Goal: Information Seeking & Learning: Learn about a topic

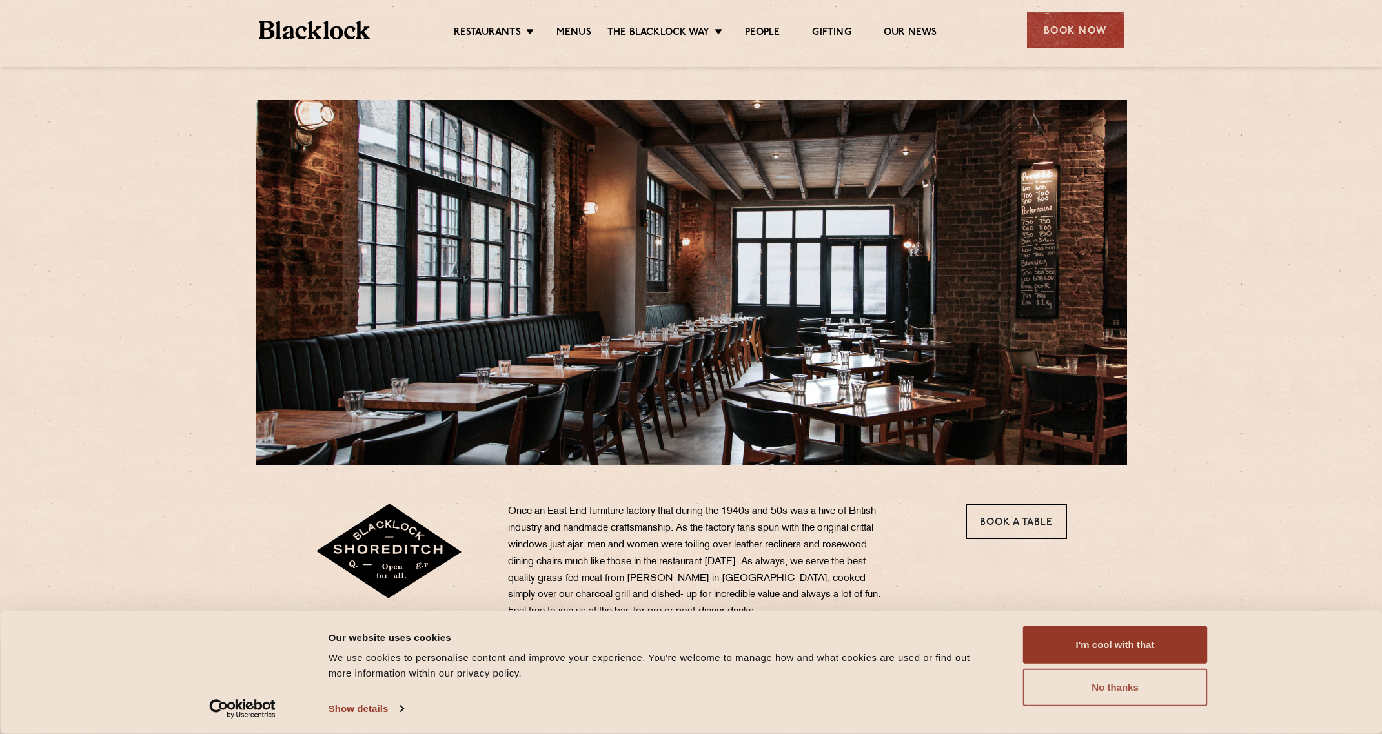
click at [1103, 684] on button "No thanks" at bounding box center [1115, 687] width 185 height 37
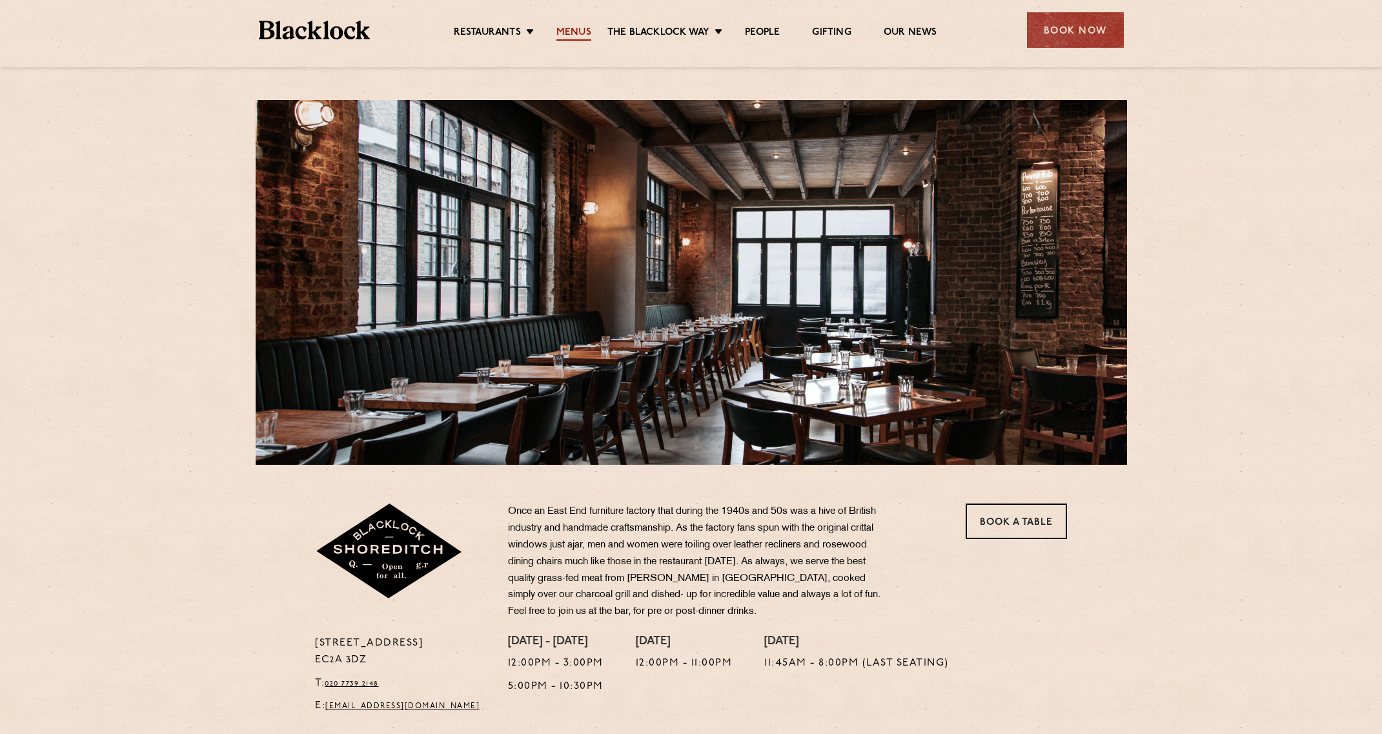
click at [565, 30] on link "Menus" at bounding box center [573, 33] width 35 height 14
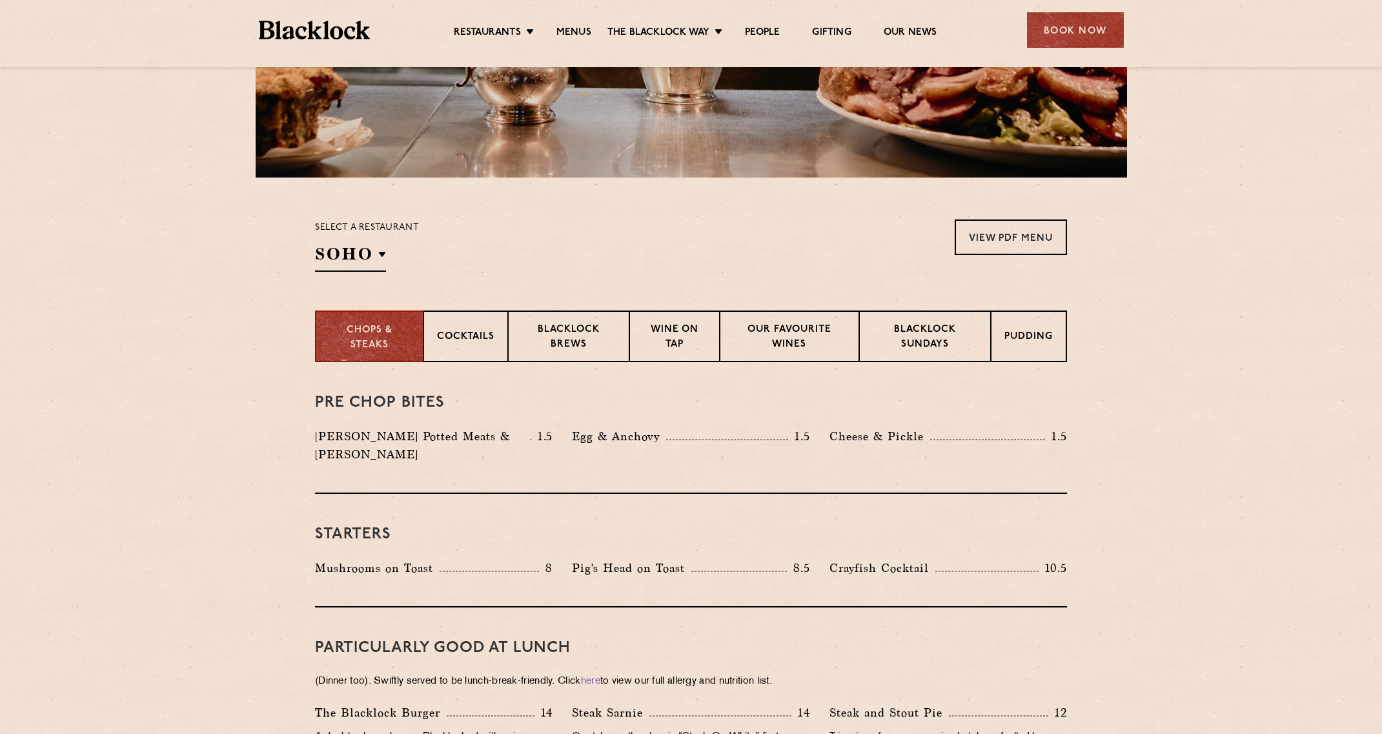
scroll to position [288, 0]
click at [927, 339] on p "Blacklock Sundays" at bounding box center [924, 337] width 105 height 30
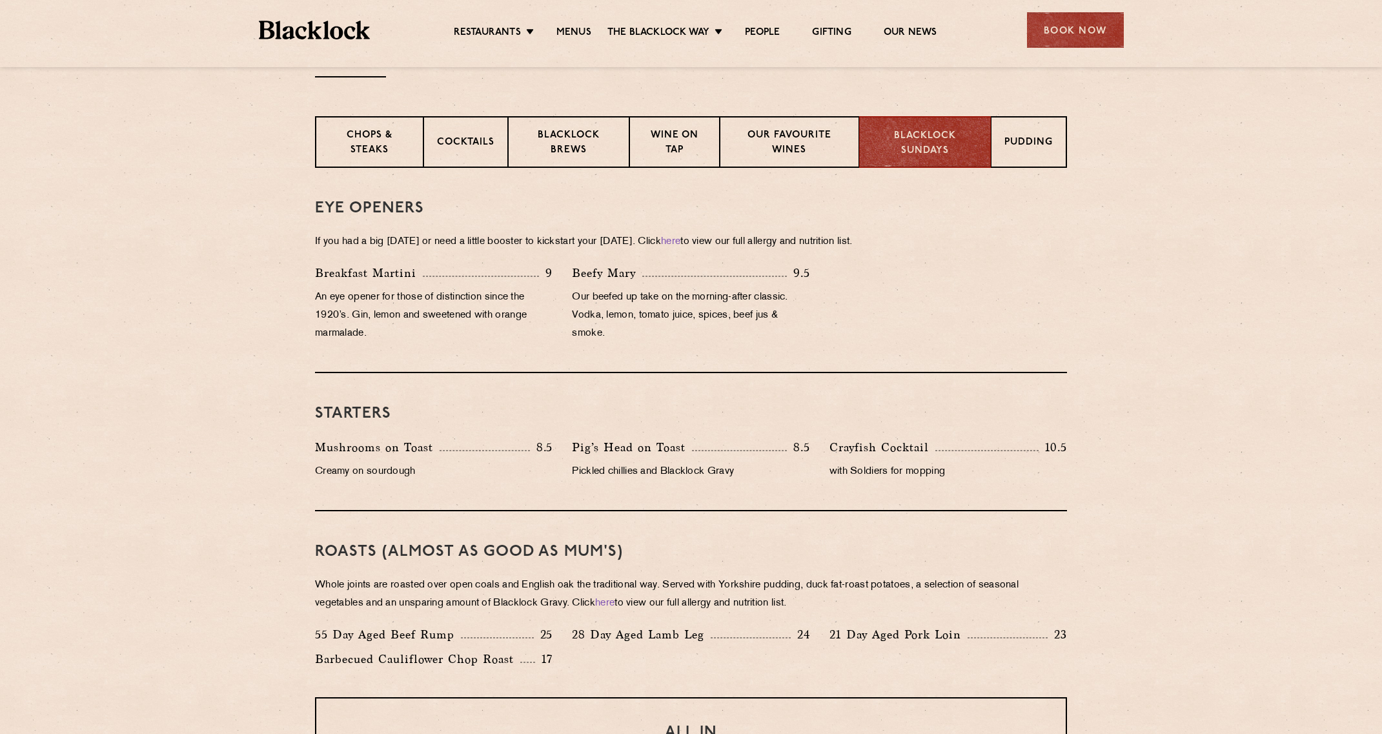
scroll to position [482, 0]
click at [1058, 145] on div "Pudding" at bounding box center [1029, 142] width 76 height 52
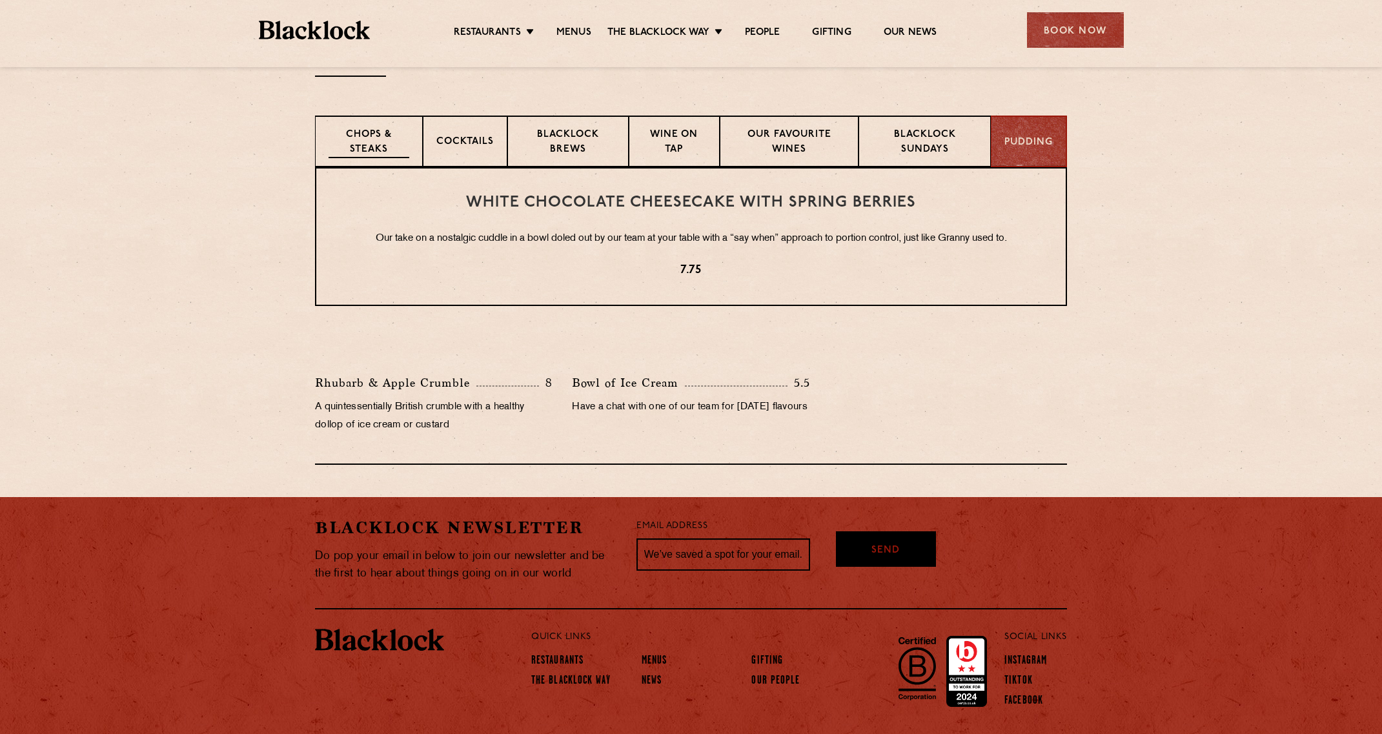
click at [376, 130] on p "Chops & Steaks" at bounding box center [368, 143] width 81 height 30
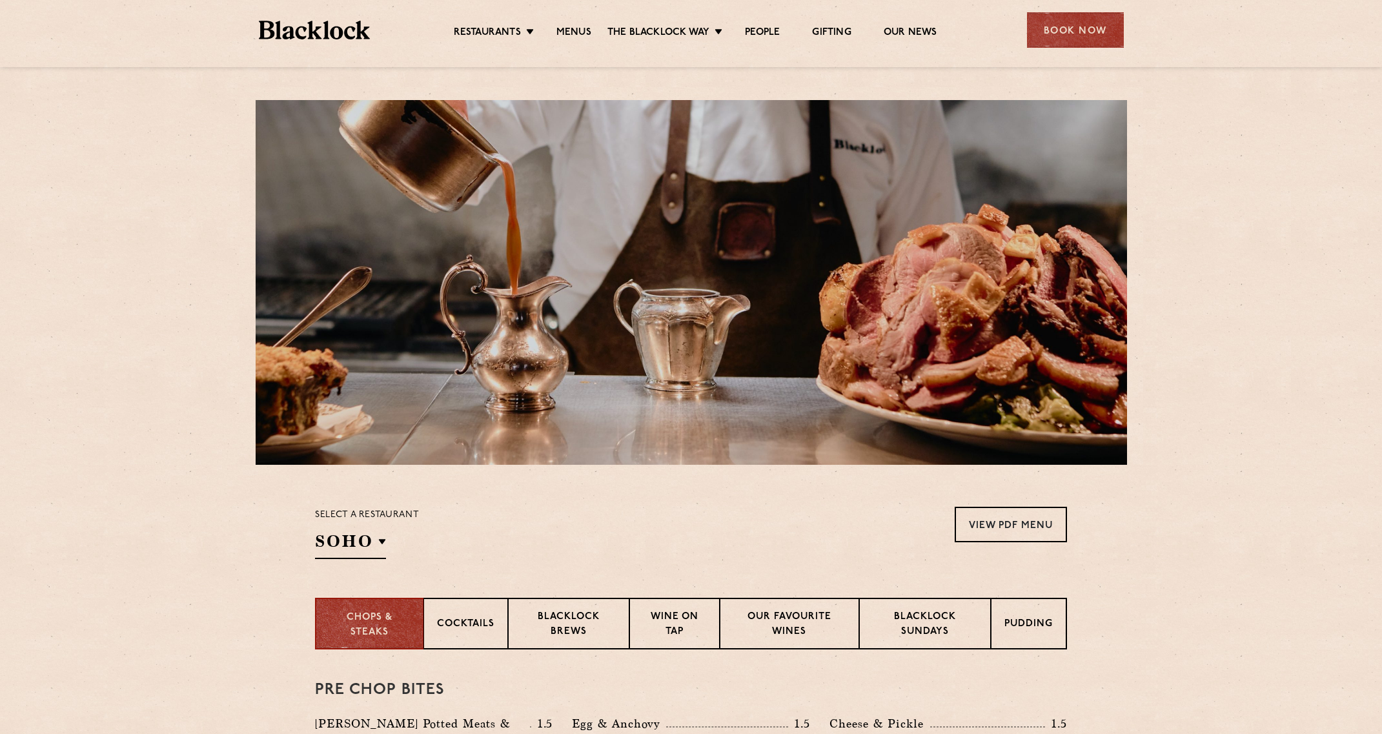
scroll to position [0, 0]
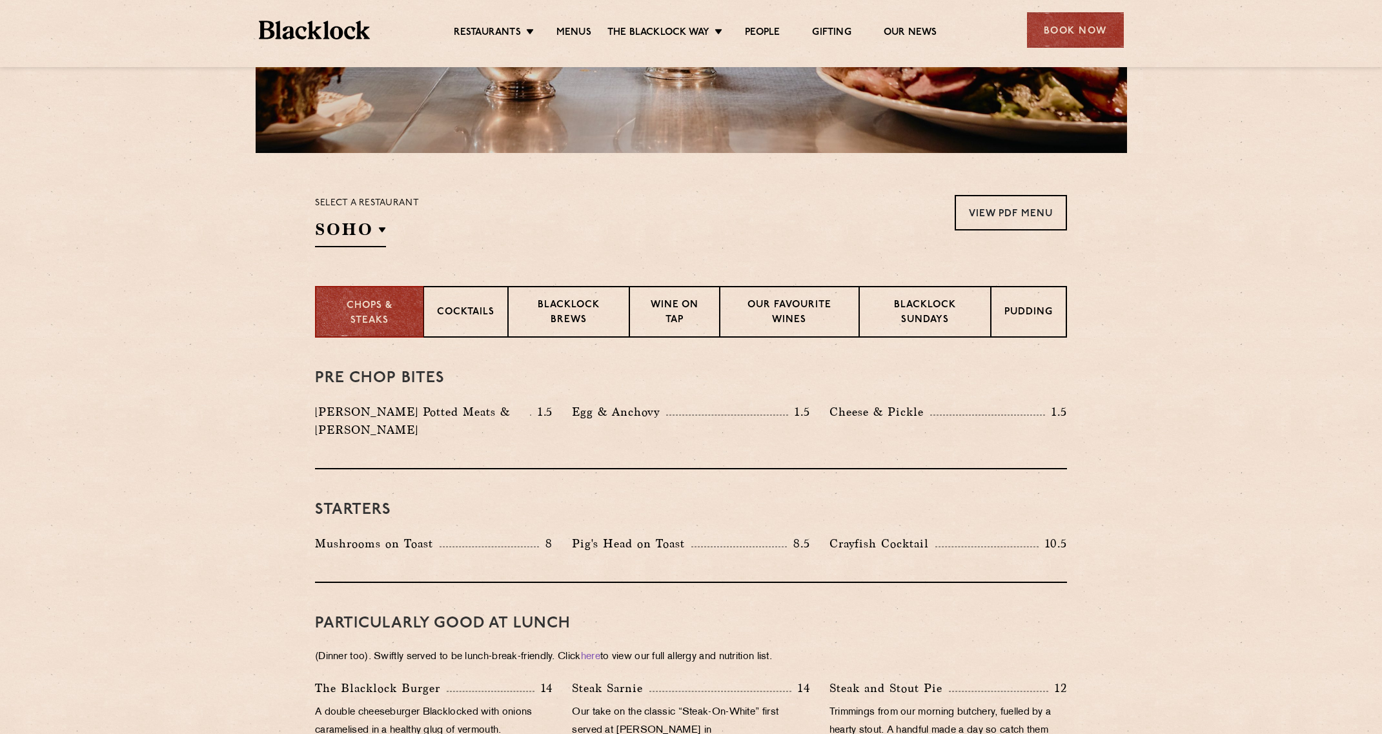
scroll to position [312, 0]
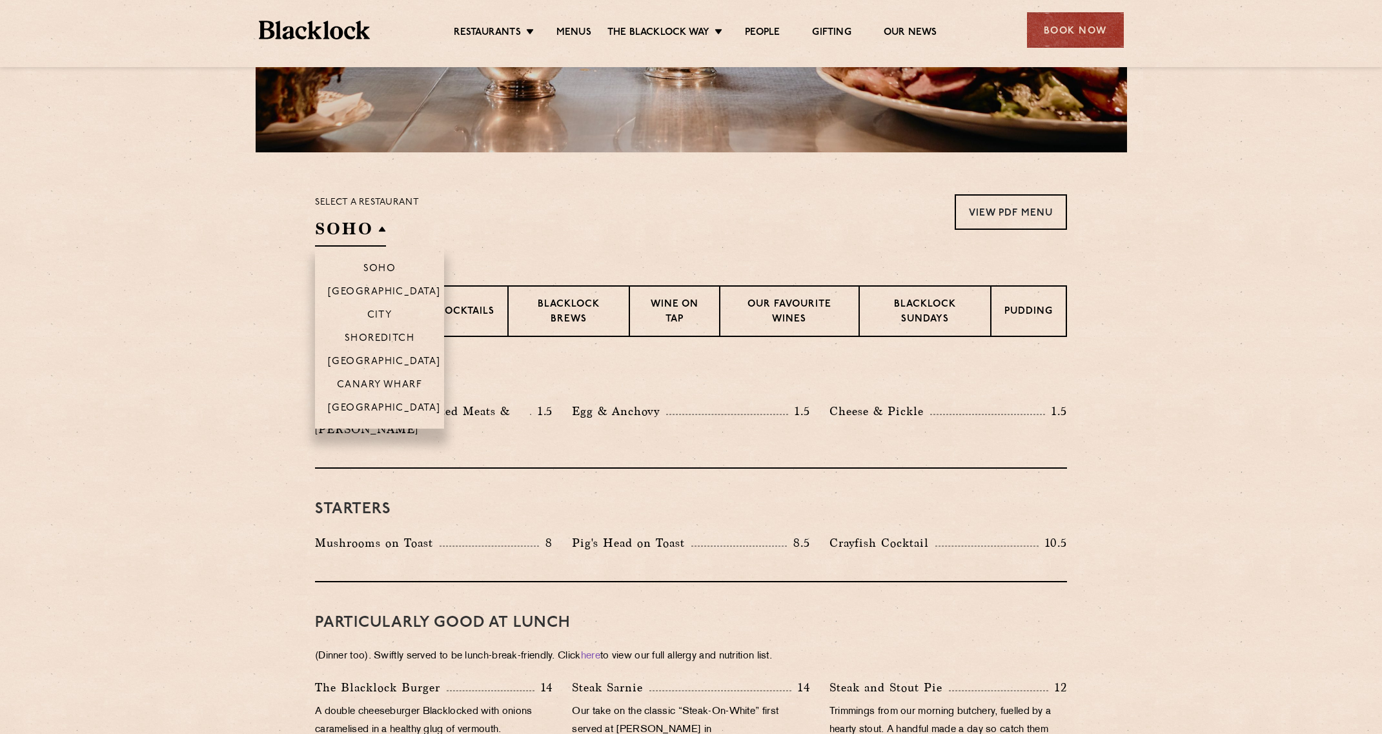
click at [381, 227] on h2 "SOHO" at bounding box center [350, 231] width 71 height 29
click at [390, 341] on p "Shoreditch" at bounding box center [380, 339] width 70 height 13
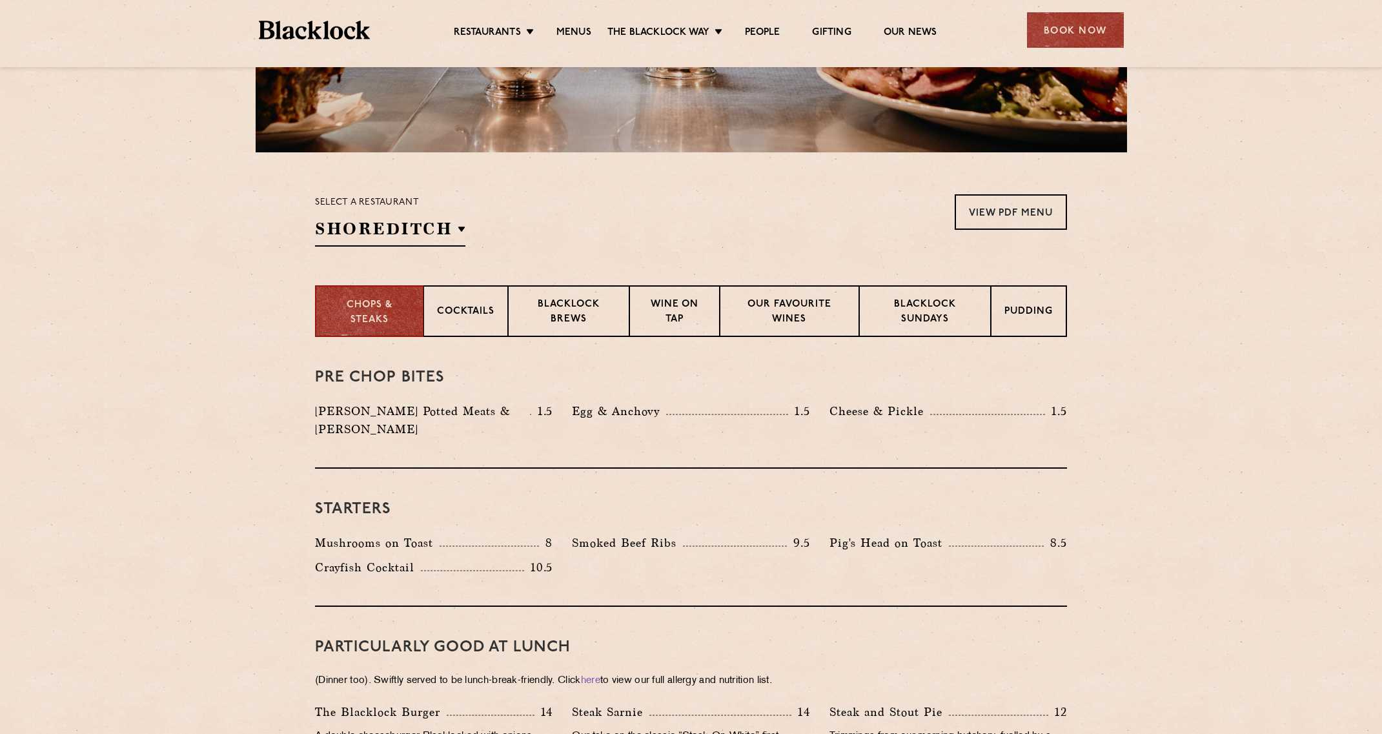
click at [769, 223] on div "Select a restaurant Shoreditch Soho Birmingham City Shoreditch Covent Garden Ca…" at bounding box center [691, 220] width 752 height 52
click at [982, 213] on link "View PDF Menu" at bounding box center [1010, 211] width 112 height 35
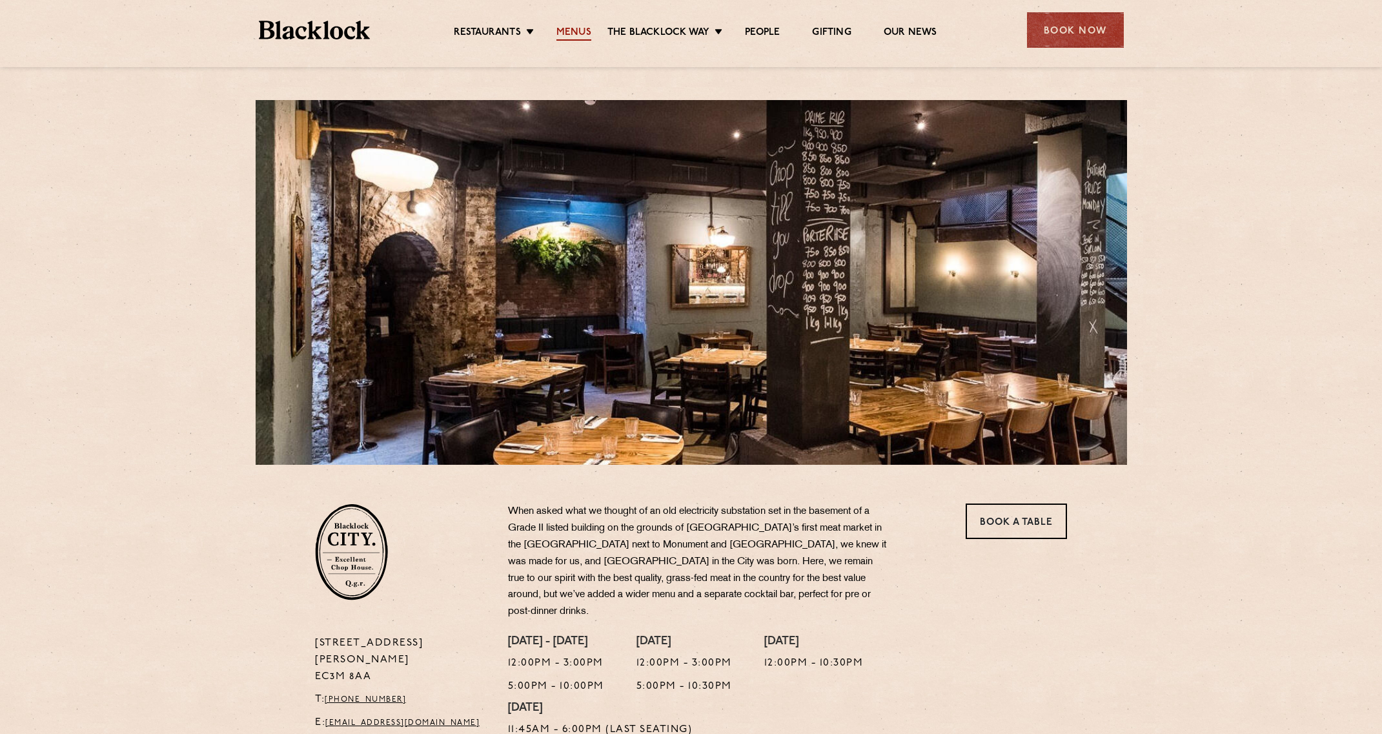
click at [566, 26] on link "Menus" at bounding box center [573, 33] width 35 height 14
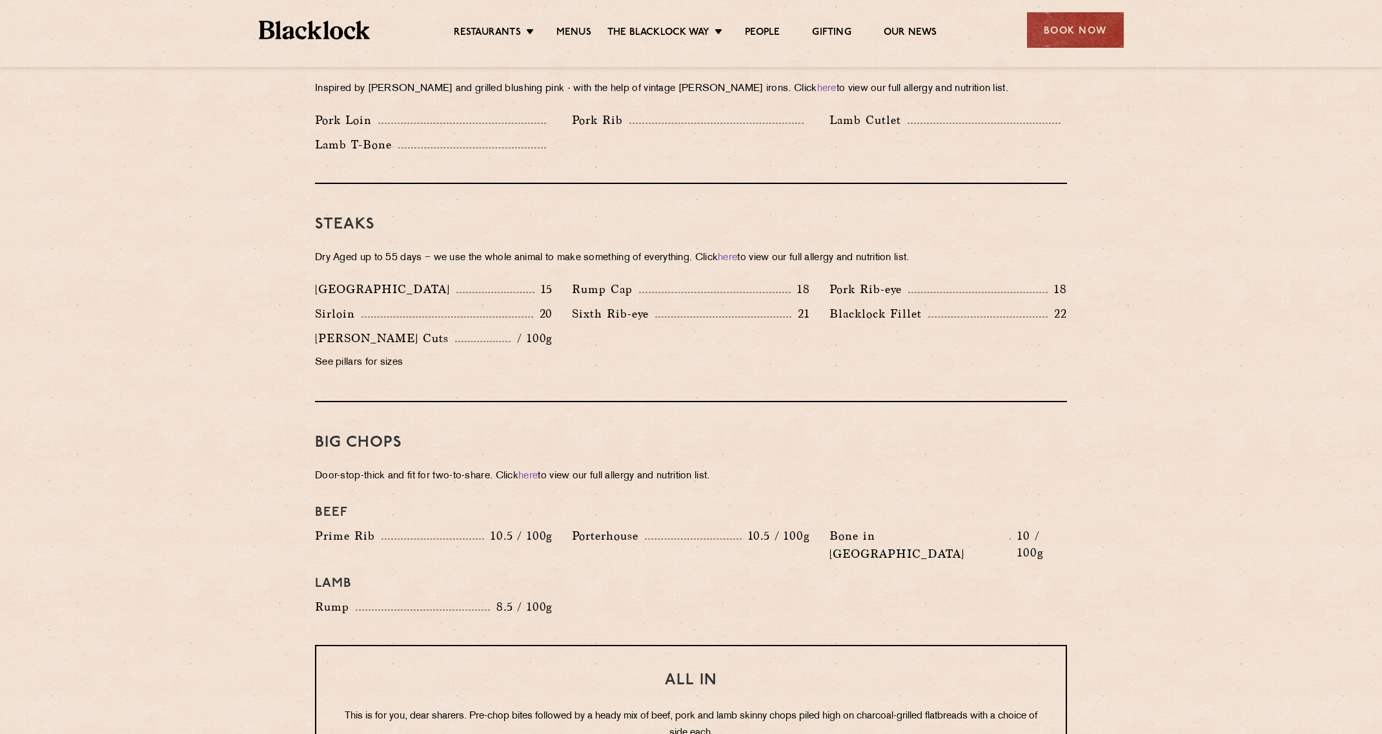
scroll to position [1087, 0]
